Goal: Task Accomplishment & Management: Use online tool/utility

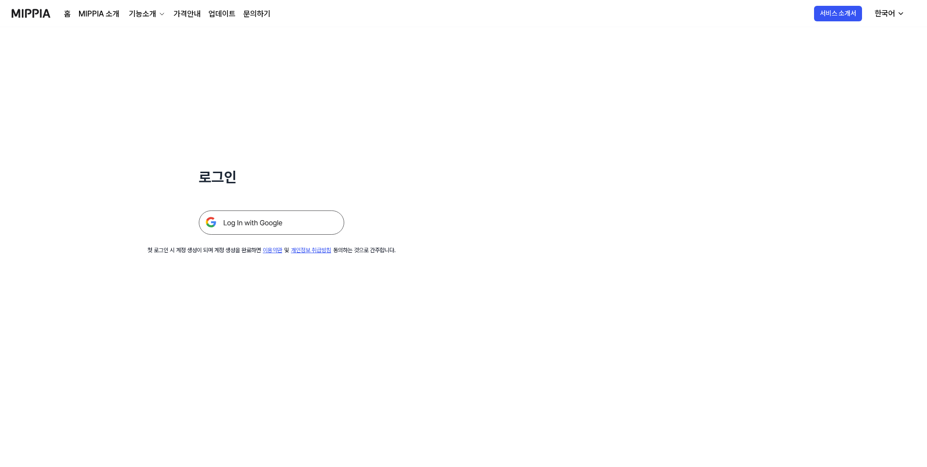
click at [287, 229] on img at bounding box center [271, 222] width 145 height 24
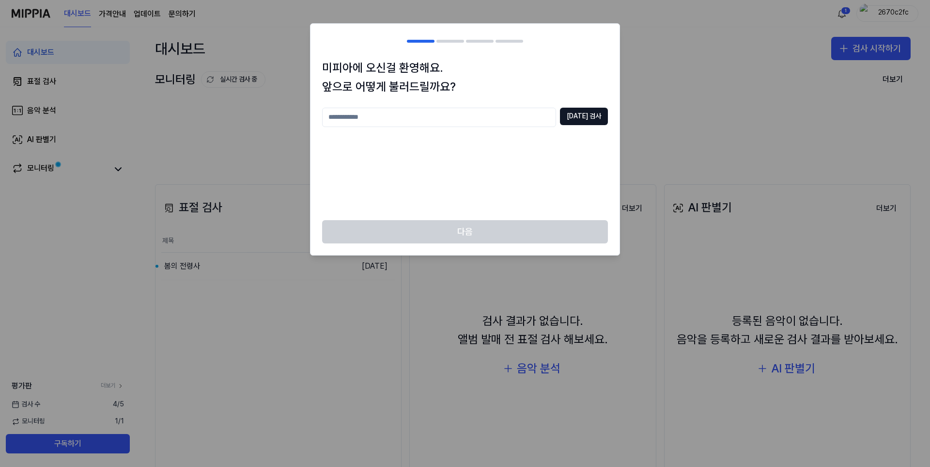
click at [587, 47] on h2 at bounding box center [465, 41] width 309 height 35
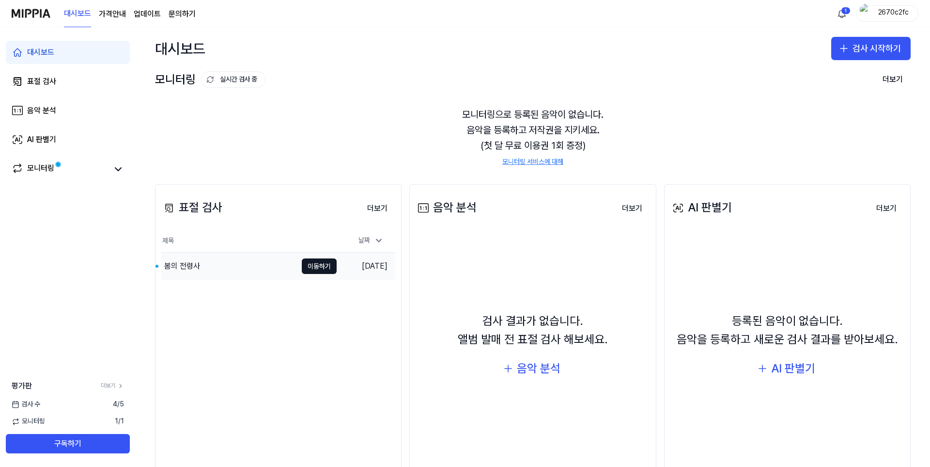
click at [218, 272] on div "봄의 전령사" at bounding box center [229, 265] width 136 height 27
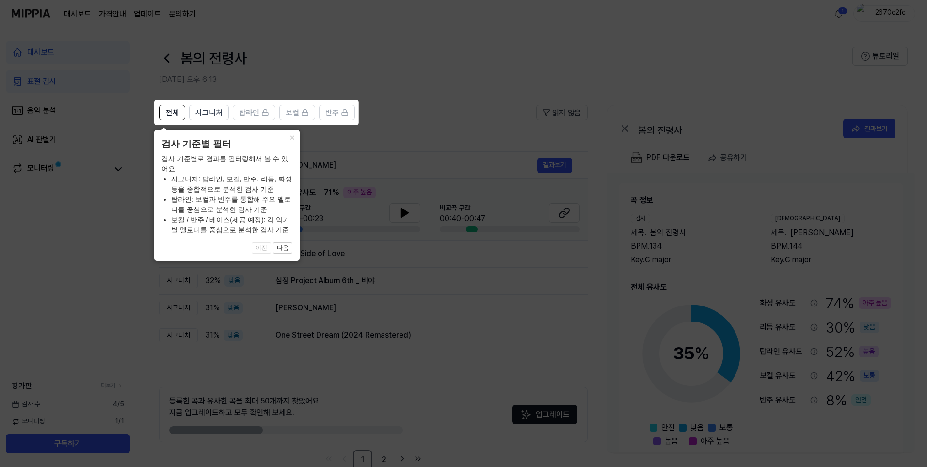
click at [289, 144] on header "검사 기준별 필터" at bounding box center [226, 144] width 131 height 14
click at [289, 245] on button "다음" at bounding box center [282, 248] width 19 height 12
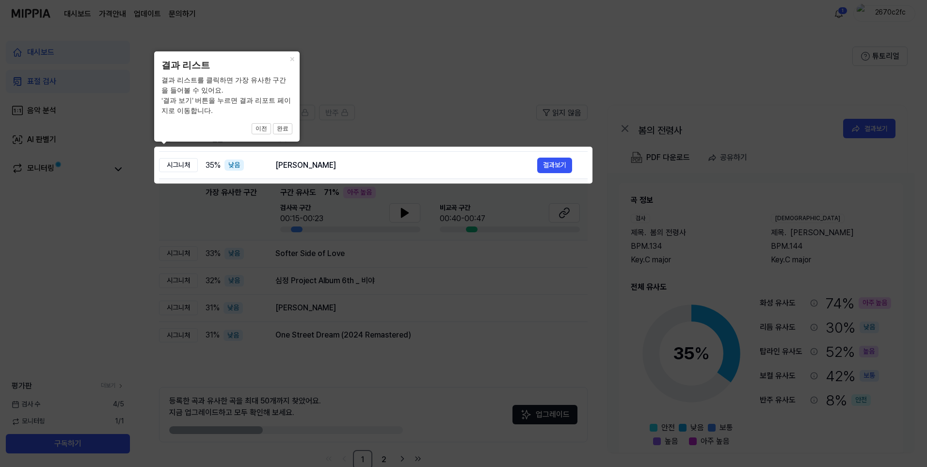
click at [286, 138] on div "× 결과 리스트 결과 리스트를 클릭하면 가장 유사한 구간을 들어볼 수 있어요. ‘결과 보기’ 버튼을 누르면 결과 리포트 페이지로 이동합니다. …" at bounding box center [226, 96] width 145 height 90
click at [286, 130] on button "완료" at bounding box center [282, 129] width 19 height 12
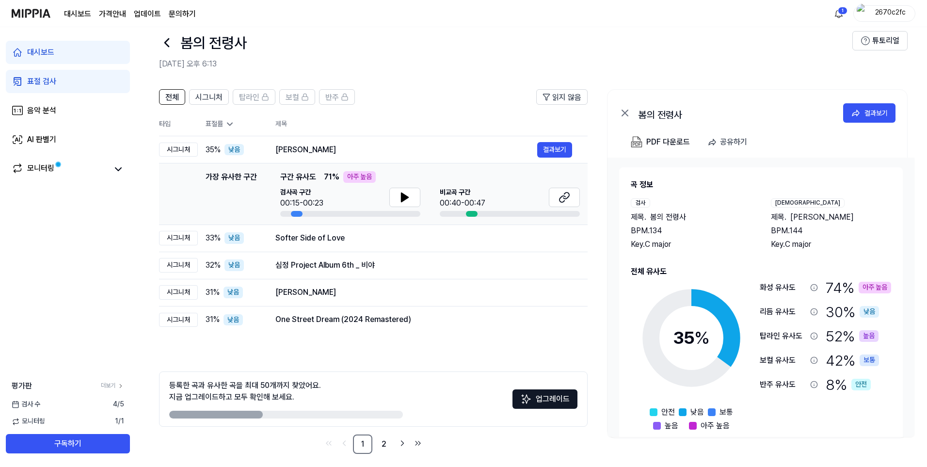
scroll to position [22, 0]
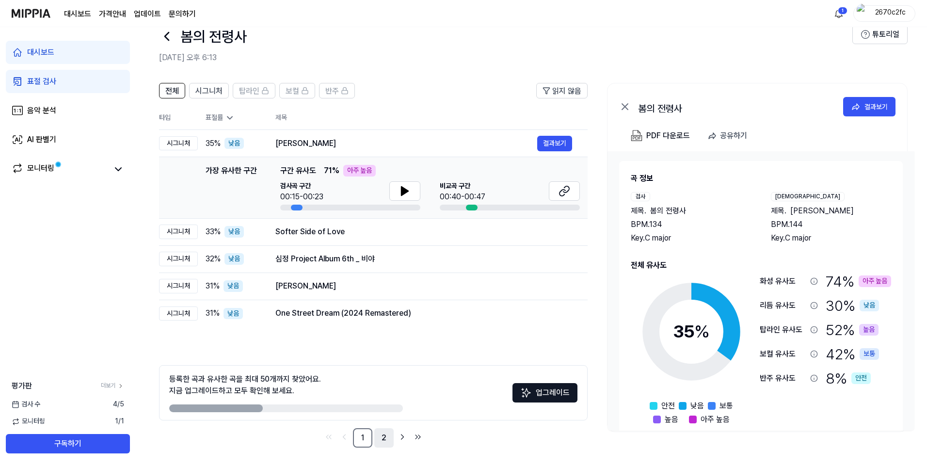
click at [384, 438] on link "2" at bounding box center [383, 437] width 19 height 19
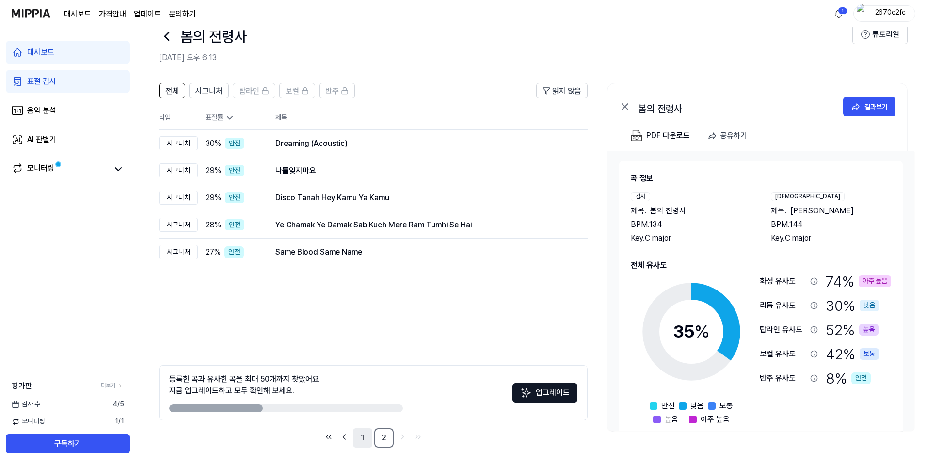
click at [368, 435] on link "1" at bounding box center [362, 437] width 19 height 19
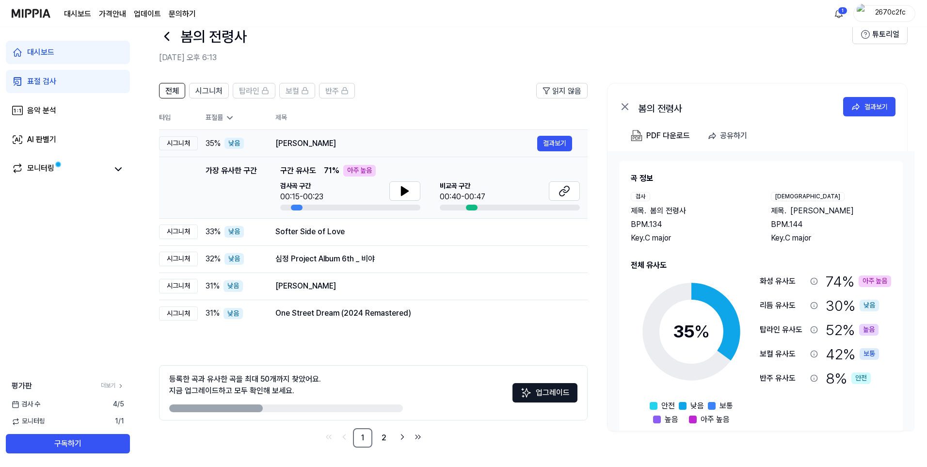
click at [189, 143] on div "시그니처" at bounding box center [178, 143] width 39 height 15
click at [551, 83] on button "읽지 않음" at bounding box center [561, 91] width 51 height 16
click at [560, 95] on span "읽지 않음" at bounding box center [566, 91] width 29 height 12
click at [171, 88] on span "전체" at bounding box center [172, 91] width 14 height 12
click at [215, 95] on span "시그니처" at bounding box center [208, 91] width 27 height 12
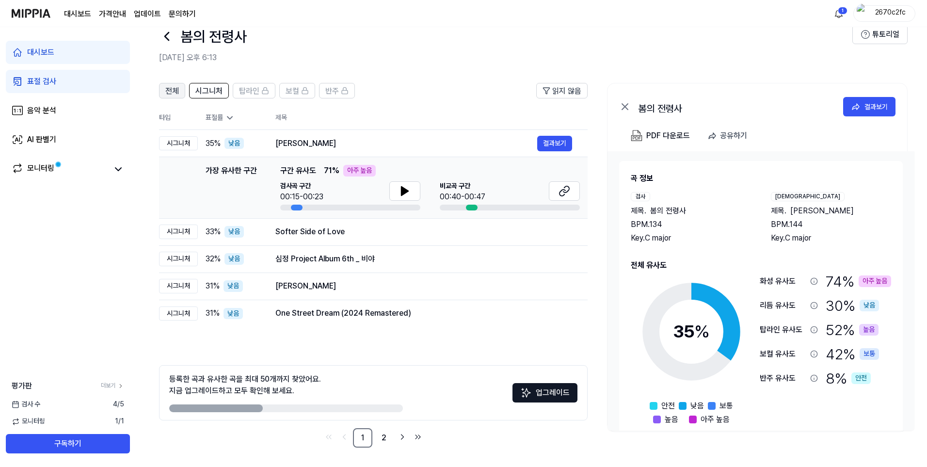
click at [170, 93] on span "전체" at bounding box center [172, 91] width 14 height 12
drag, startPoint x: 383, startPoint y: 437, endPoint x: 388, endPoint y: 432, distance: 6.9
click at [383, 437] on link "2" at bounding box center [383, 437] width 19 height 19
